Goal: Transaction & Acquisition: Purchase product/service

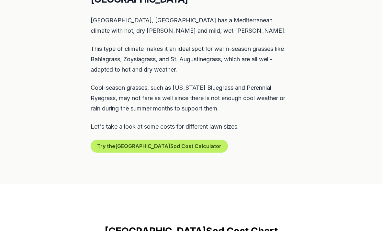
scroll to position [328, 0]
click at [169, 139] on button "Try the Pasadena Sod Cost Calculator" at bounding box center [159, 145] width 137 height 13
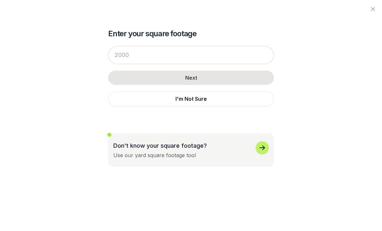
click at [371, 12] on icon "button" at bounding box center [373, 9] width 8 height 8
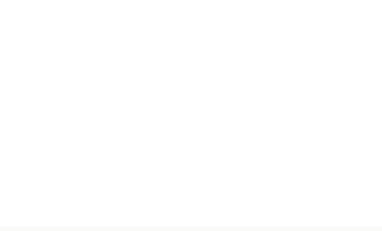
scroll to position [0, 0]
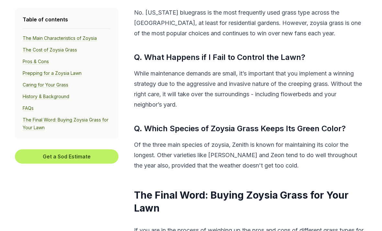
scroll to position [3999, 0]
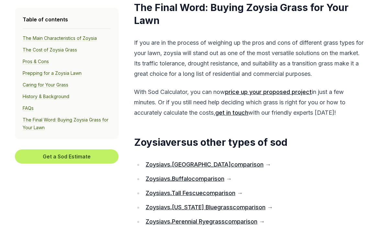
scroll to position [4184, 0]
click at [296, 90] on link "price up your proposed project" at bounding box center [268, 92] width 87 height 7
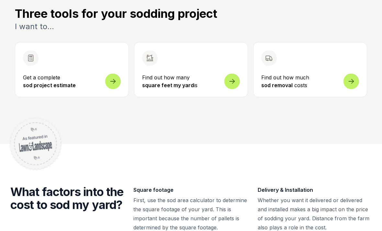
scroll to position [235, 0]
click at [237, 80] on span at bounding box center [232, 82] width 16 height 16
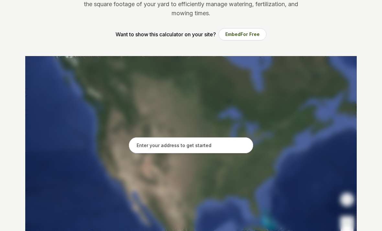
click at [176, 145] on input "text" at bounding box center [191, 145] width 124 height 16
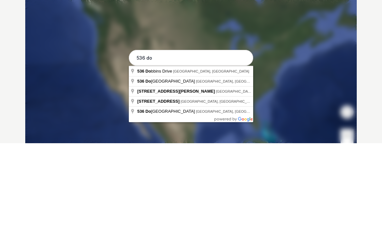
type input "536 Dobbins Drive, San Gabriel, CA"
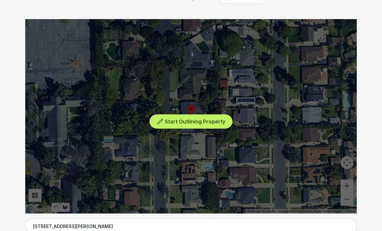
scroll to position [119, 0]
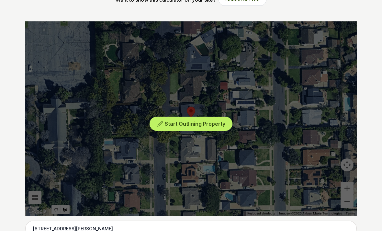
click at [211, 101] on div "Start Outlining Property" at bounding box center [191, 118] width 332 height 194
click at [197, 122] on span "Start Outlining Property" at bounding box center [195, 123] width 61 height 6
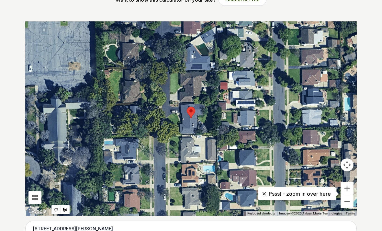
click at [353, 189] on button "Zoom in" at bounding box center [347, 188] width 13 height 13
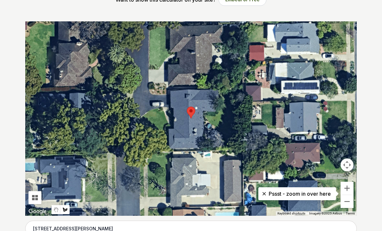
click at [348, 186] on button "Zoom in" at bounding box center [347, 188] width 13 height 13
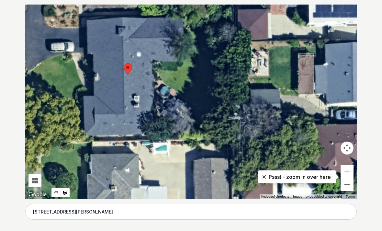
scroll to position [136, 0]
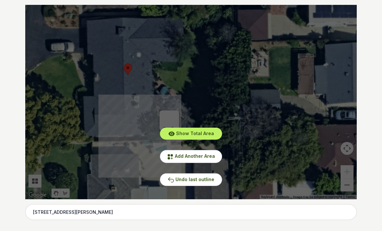
click at [207, 178] on span "Undo last outline" at bounding box center [195, 180] width 39 height 6
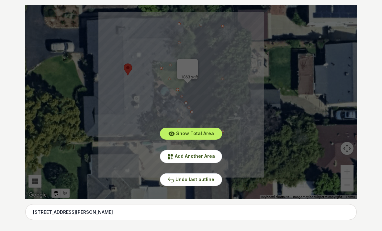
click at [207, 132] on span "Show Total Area" at bounding box center [195, 134] width 38 height 6
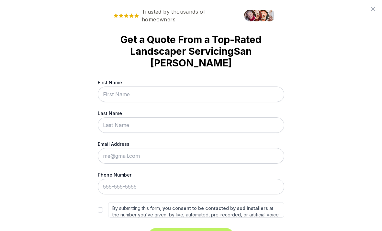
scroll to position [0, 0]
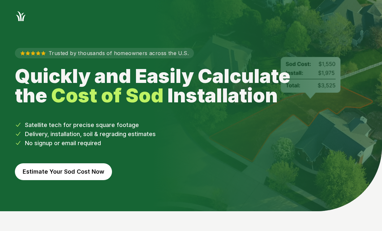
click at [45, 169] on button "Estimate Your Sod Cost Now" at bounding box center [63, 171] width 97 height 17
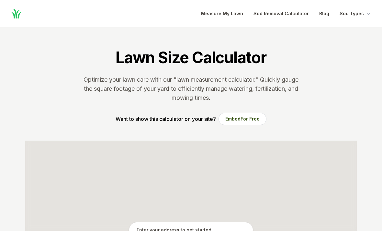
scroll to position [136, 0]
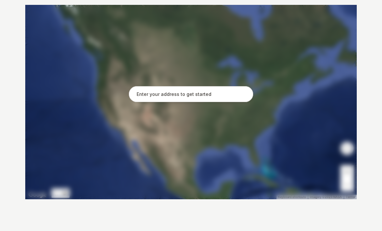
click at [153, 92] on input "text" at bounding box center [191, 94] width 124 height 16
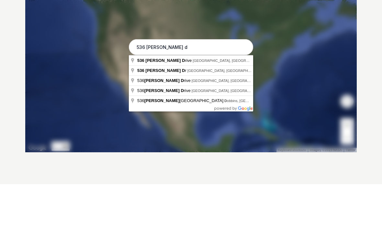
type input "536 Dobbins Drive, San Gabriel, CA"
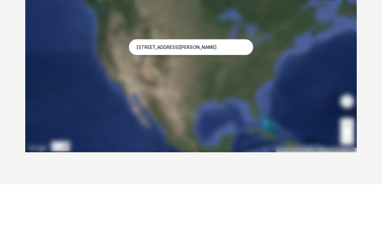
scroll to position [183, 0]
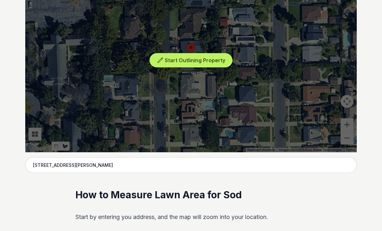
click at [347, 125] on div "Start Outlining Property" at bounding box center [191, 55] width 332 height 194
click at [351, 125] on div "Start Outlining Property" at bounding box center [191, 55] width 332 height 194
click at [215, 60] on span "Start Outlining Property" at bounding box center [195, 60] width 61 height 6
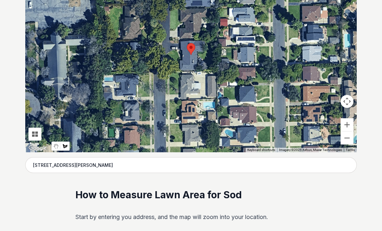
click at [348, 125] on button "Zoom in" at bounding box center [347, 124] width 13 height 13
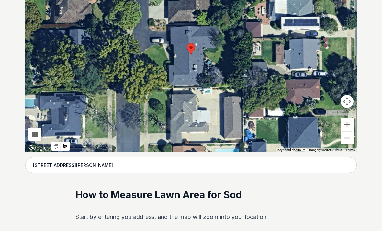
click at [351, 127] on button "Zoom in" at bounding box center [347, 124] width 13 height 13
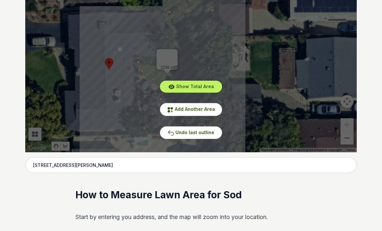
click at [214, 132] on button "Undo last outline" at bounding box center [191, 132] width 62 height 13
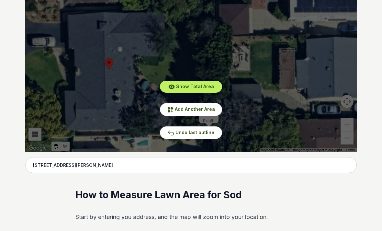
click at [210, 134] on span "Undo last outline" at bounding box center [195, 133] width 39 height 6
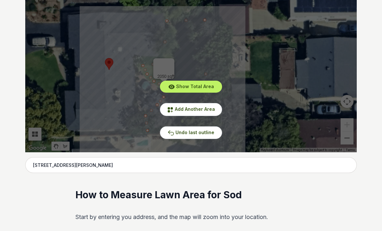
click at [266, 63] on div "Show Total Area Add Another Area Undo last outline" at bounding box center [191, 55] width 332 height 194
click at [202, 87] on span "Show Total Area" at bounding box center [195, 87] width 38 height 6
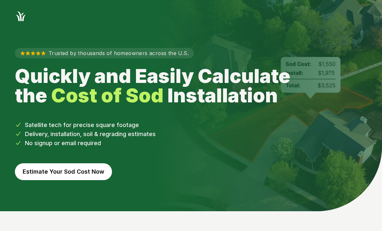
click at [106, 173] on button "Estimate Your Sod Cost Now" at bounding box center [63, 171] width 97 height 17
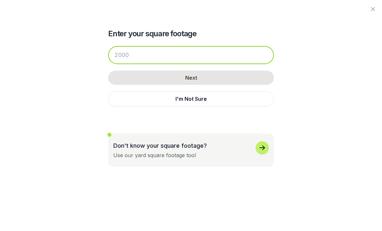
click at [174, 62] on input "number" at bounding box center [191, 55] width 166 height 18
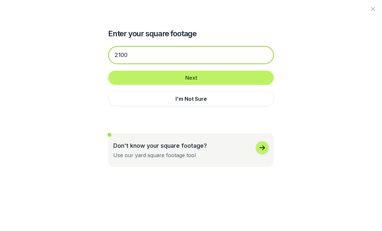
type input "2100"
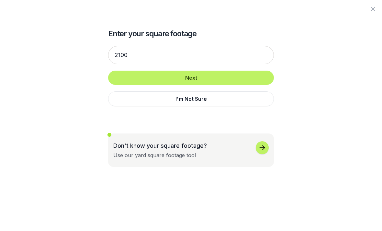
click at [212, 78] on button "Next" at bounding box center [191, 78] width 166 height 14
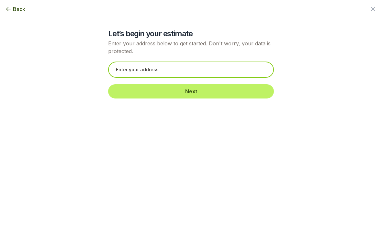
click at [183, 75] on input "text" at bounding box center [191, 70] width 166 height 16
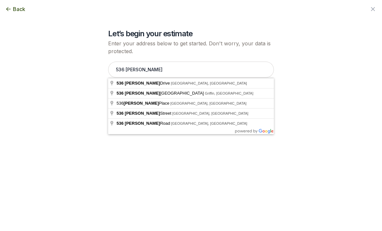
type input "536 Dobbins Drive, San Gabriel, CA"
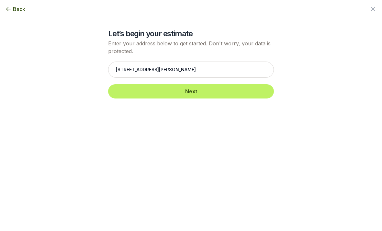
click at [219, 92] on button "Next" at bounding box center [191, 91] width 166 height 14
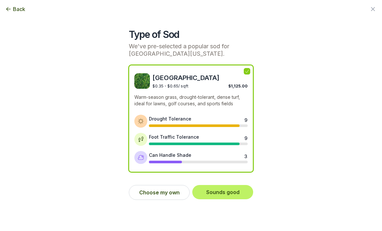
click at [165, 192] on button "Choose my own" at bounding box center [159, 192] width 61 height 15
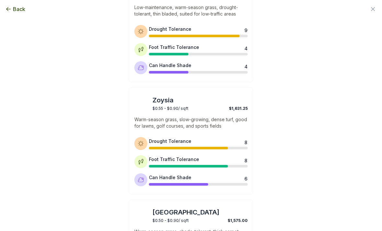
scroll to position [201, 0]
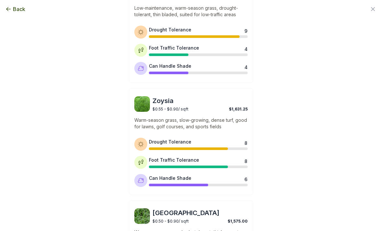
click at [195, 103] on span "Zoysia" at bounding box center [200, 100] width 95 height 9
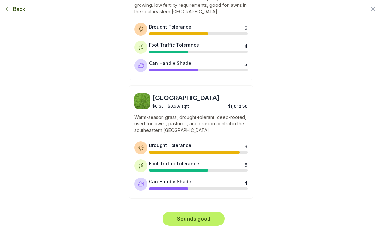
scroll to position [546, 0]
click at [199, 219] on button "Sounds good" at bounding box center [194, 219] width 62 height 14
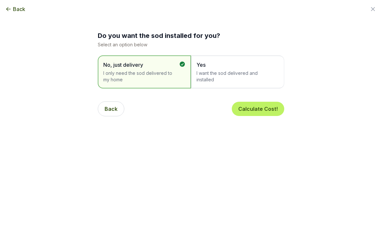
click at [249, 75] on span "I want the sod delivered and installed" at bounding box center [235, 76] width 76 height 13
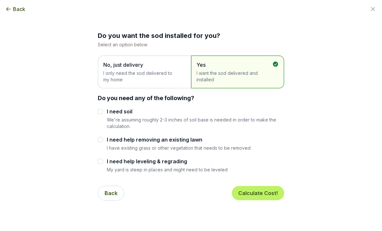
click at [101, 112] on input "I need soil" at bounding box center [100, 111] width 5 height 5
checkbox input "true"
click at [102, 140] on input "I need help removing an existing lawn" at bounding box center [100, 139] width 5 height 5
checkbox input "true"
click at [98, 166] on div "I need help leveling & regrading My yard is steep in places and might need to b…" at bounding box center [191, 164] width 187 height 15
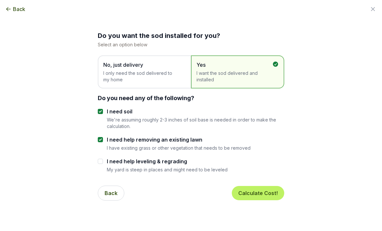
click at [102, 161] on input "I need help leveling & regrading" at bounding box center [100, 161] width 5 height 5
checkbox input "true"
click at [250, 193] on button "Calculate Cost!" at bounding box center [258, 193] width 52 height 14
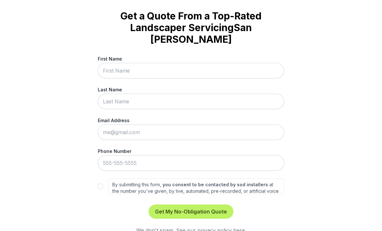
scroll to position [23, 0]
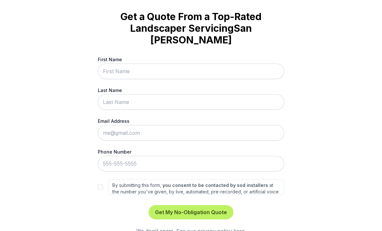
click at [108, 63] on input "First Name" at bounding box center [191, 71] width 187 height 16
type input "Carolyn"
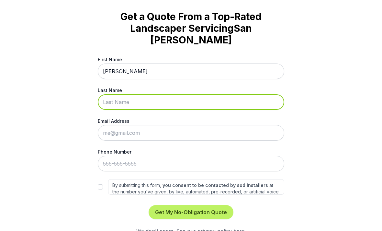
click at [111, 94] on input "Last Name" at bounding box center [191, 102] width 187 height 16
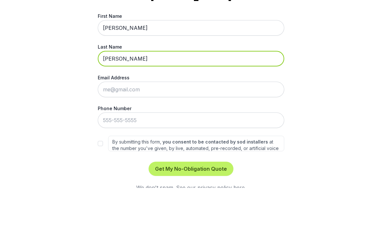
type input "Weirick"
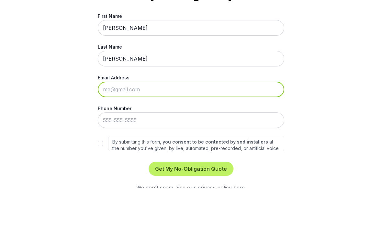
click at [217, 125] on input "Email Address" at bounding box center [191, 133] width 187 height 16
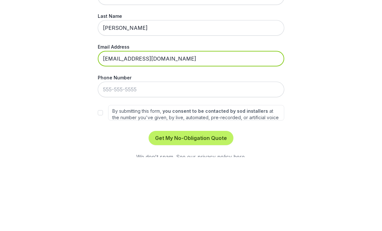
type input "cweirick1@gmail.com"
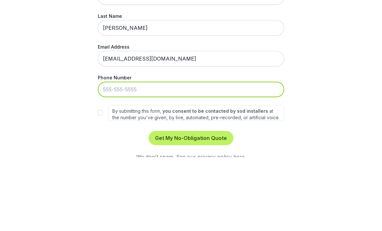
click at [231, 156] on input "Phone Number" at bounding box center [191, 164] width 187 height 16
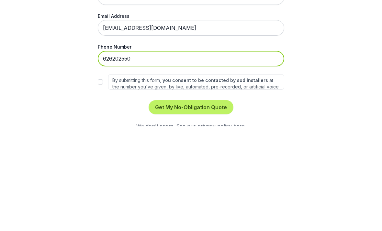
type input "626-202-5500"
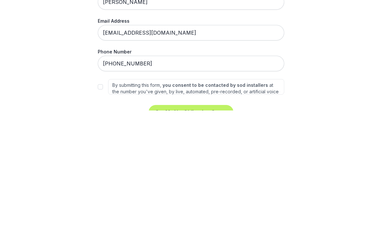
click at [198, 226] on button "Get My No-Obligation Quote" at bounding box center [191, 233] width 85 height 14
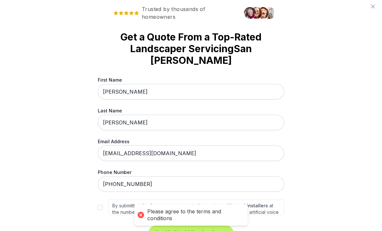
scroll to position [242, 0]
click at [102, 205] on input "By submitting this form, you consent to be contacted by sod installers at the n…" at bounding box center [100, 207] width 5 height 5
checkbox input "true"
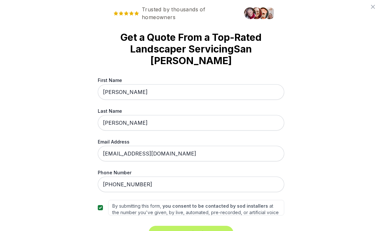
click at [212, 226] on button "Get My No-Obligation Quote" at bounding box center [191, 233] width 85 height 14
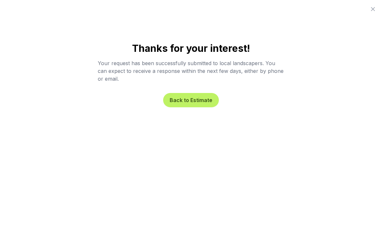
scroll to position [0, 0]
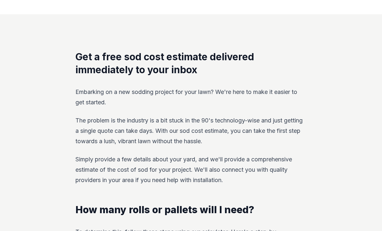
scroll to position [562, 0]
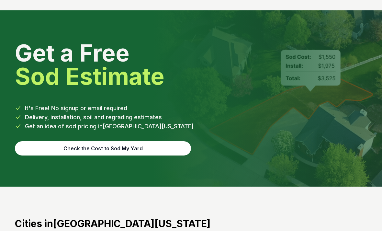
scroll to position [2725, 0]
click at [39, 141] on button "Check the Cost to Sod My Yard" at bounding box center [103, 148] width 176 height 14
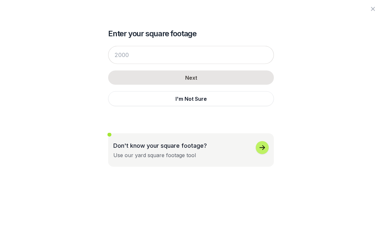
scroll to position [2194, 0]
